Goal: Task Accomplishment & Management: Manage account settings

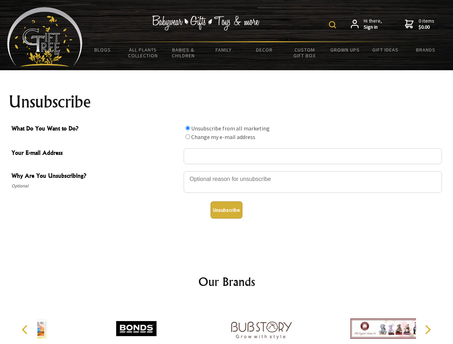
click at [334, 25] on img at bounding box center [332, 24] width 7 height 7
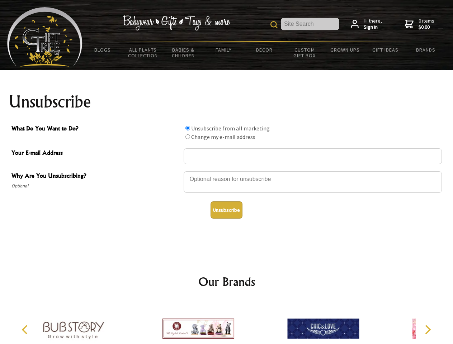
click at [227, 171] on div at bounding box center [313, 183] width 258 height 25
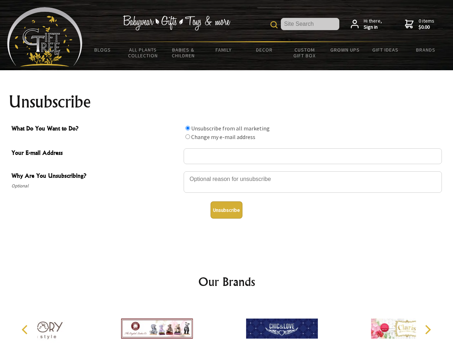
click at [188, 128] on input "What Do You Want to Do?" at bounding box center [187, 128] width 5 height 5
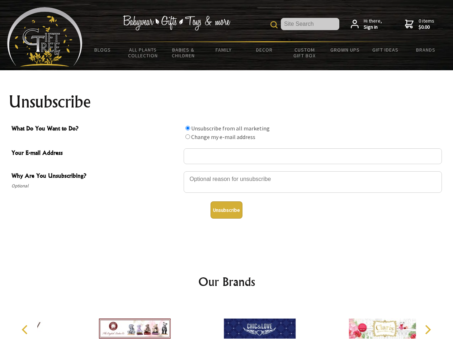
click at [188, 137] on input "What Do You Want to Do?" at bounding box center [187, 137] width 5 height 5
radio input "true"
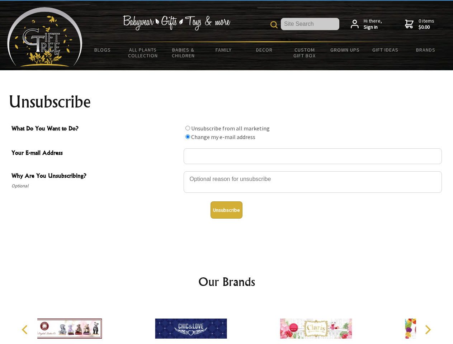
click at [226, 210] on button "Unsubscribe" at bounding box center [227, 210] width 32 height 17
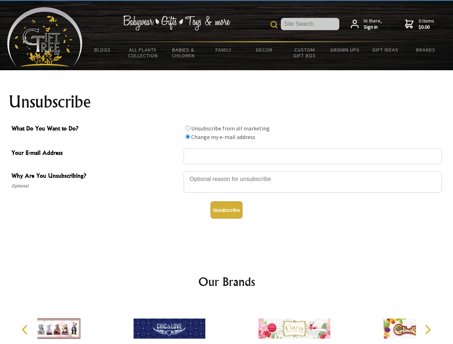
click at [227, 323] on div at bounding box center [169, 330] width 125 height 56
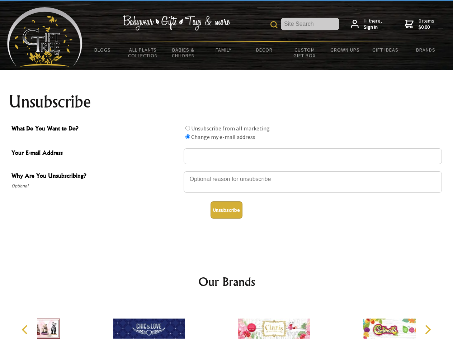
click at [26, 330] on icon "Previous" at bounding box center [25, 329] width 9 height 9
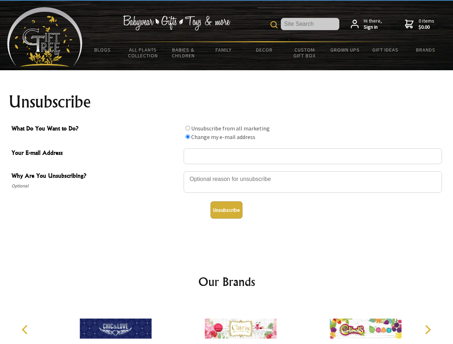
click at [428, 330] on icon "Next" at bounding box center [427, 329] width 9 height 9
